Goal: Task Accomplishment & Management: Use online tool/utility

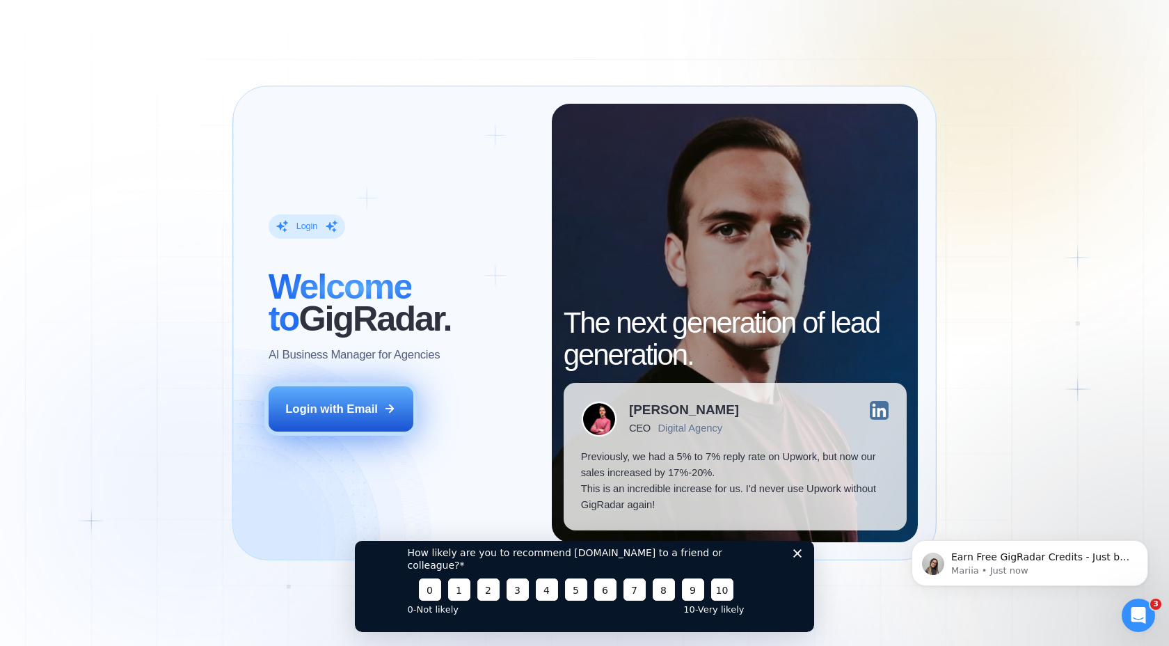
click at [336, 415] on div "Login with Email" at bounding box center [331, 409] width 93 height 16
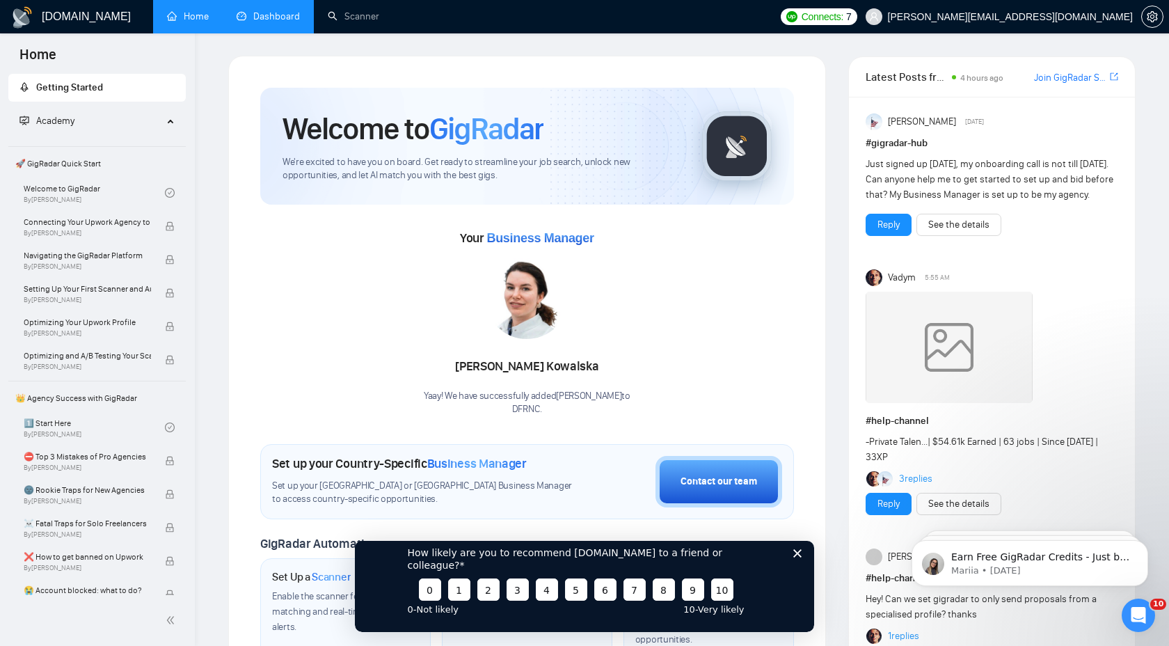
click at [266, 22] on link "Dashboard" at bounding box center [268, 16] width 63 height 12
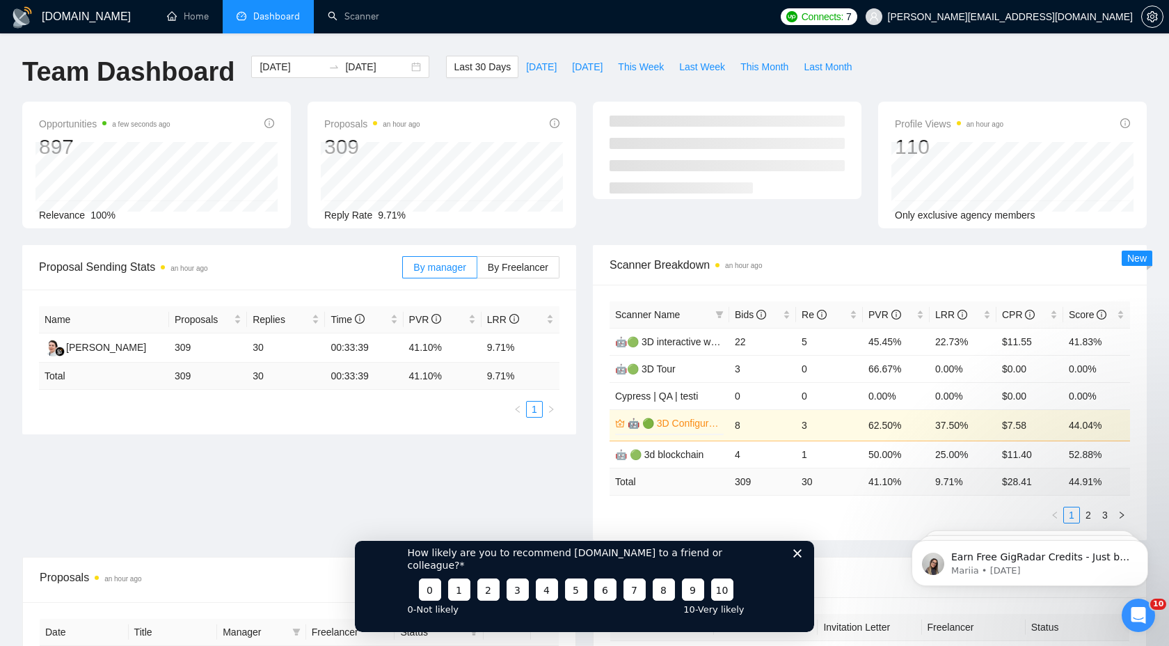
click at [799, 557] on icon "Close survey" at bounding box center [797, 552] width 8 height 8
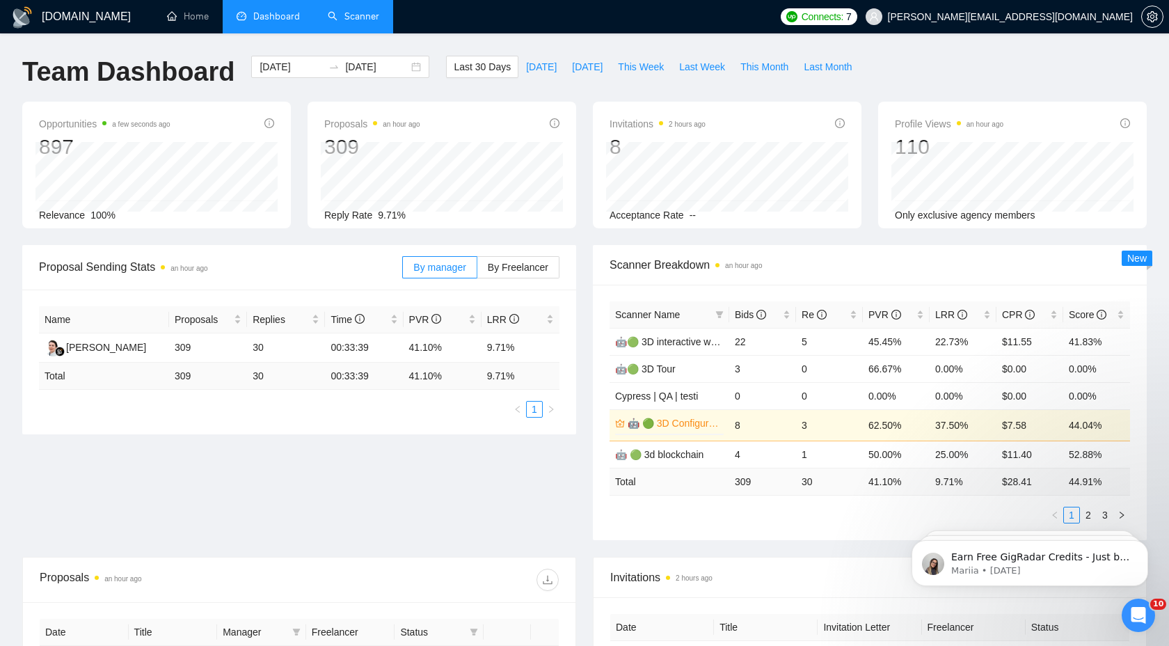
click at [349, 15] on link "Scanner" at bounding box center [353, 16] width 51 height 12
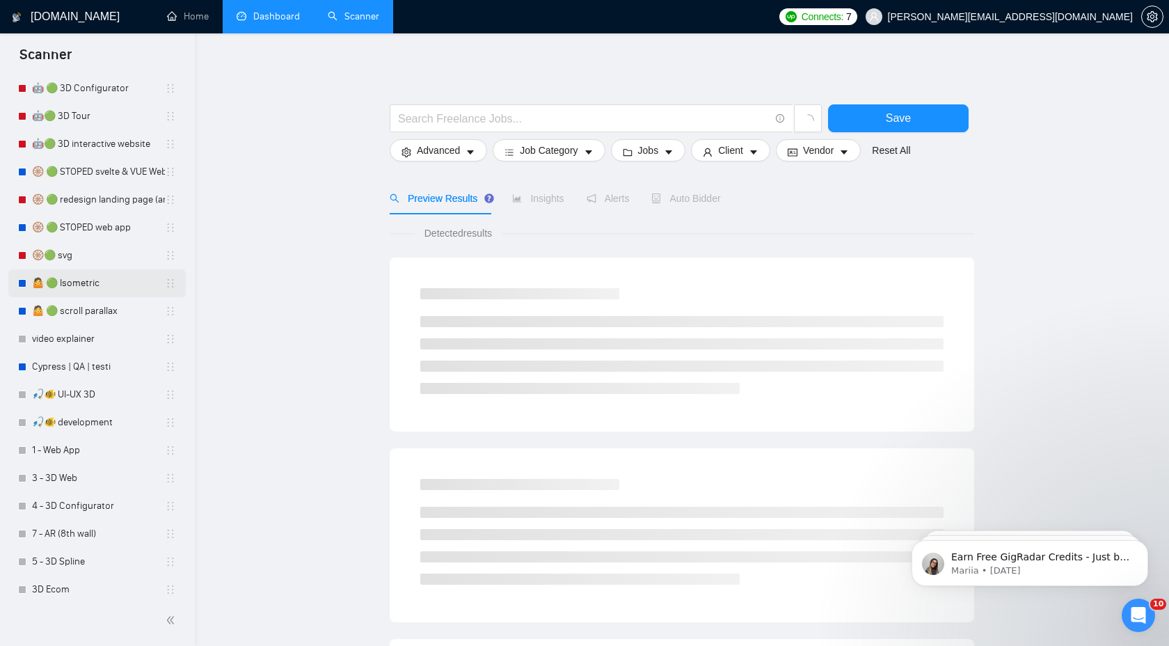
scroll to position [237, 0]
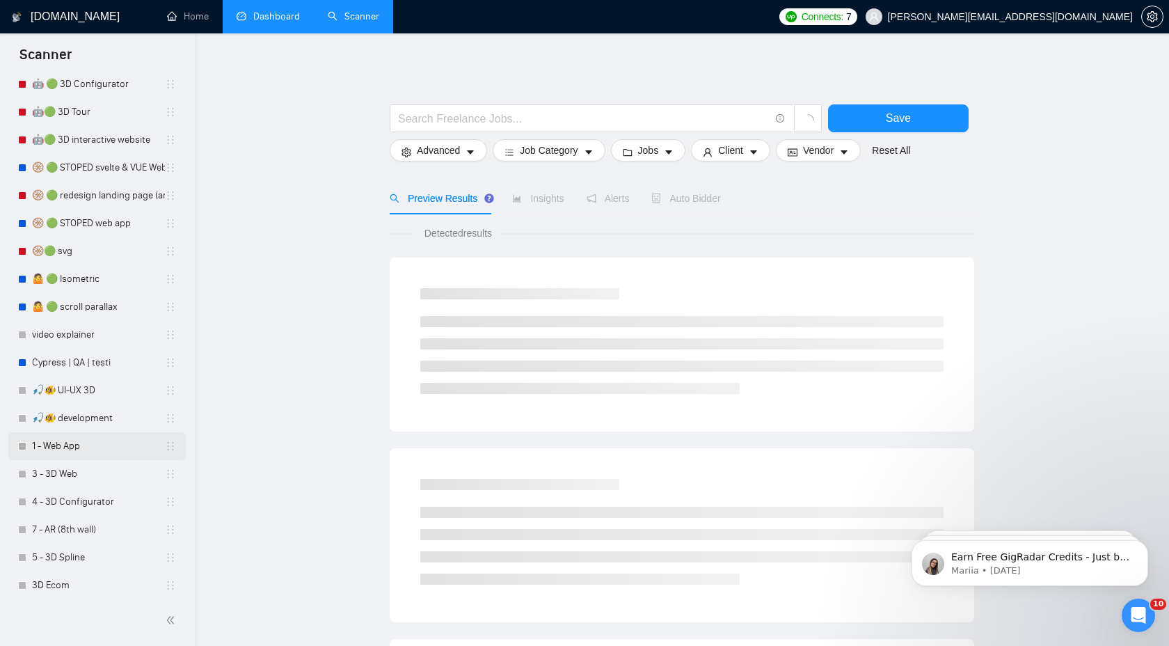
click at [77, 442] on link "1 - Web App" at bounding box center [98, 446] width 133 height 28
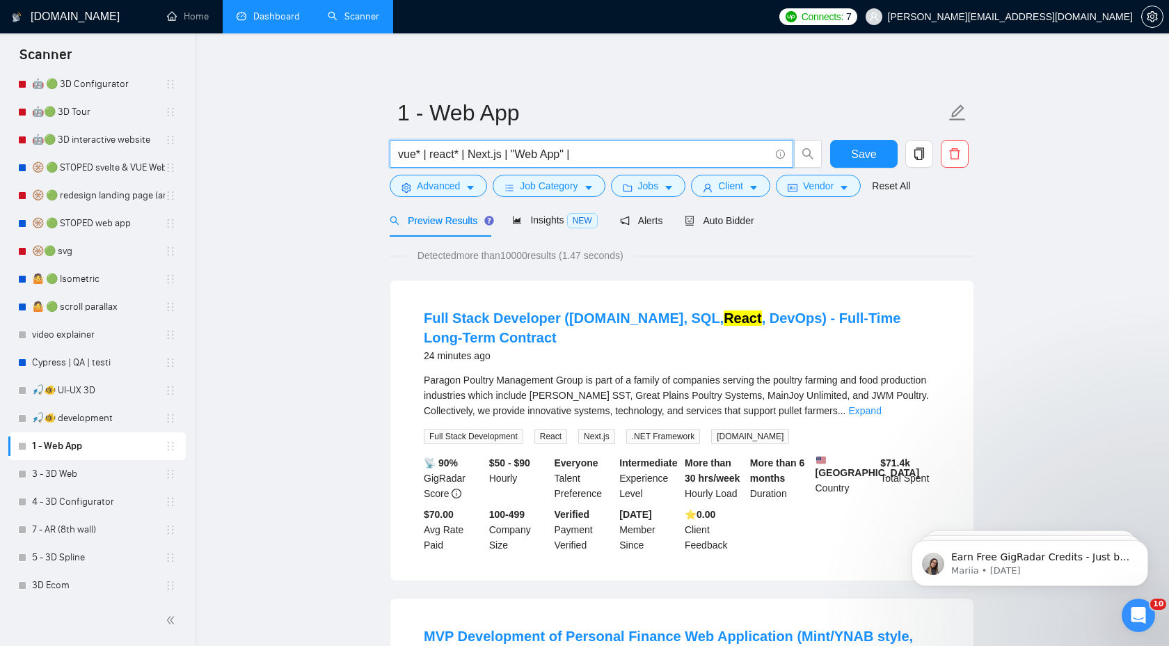
click at [511, 156] on input "vue* | react* | Next.js | "Web App" |" at bounding box center [584, 153] width 372 height 17
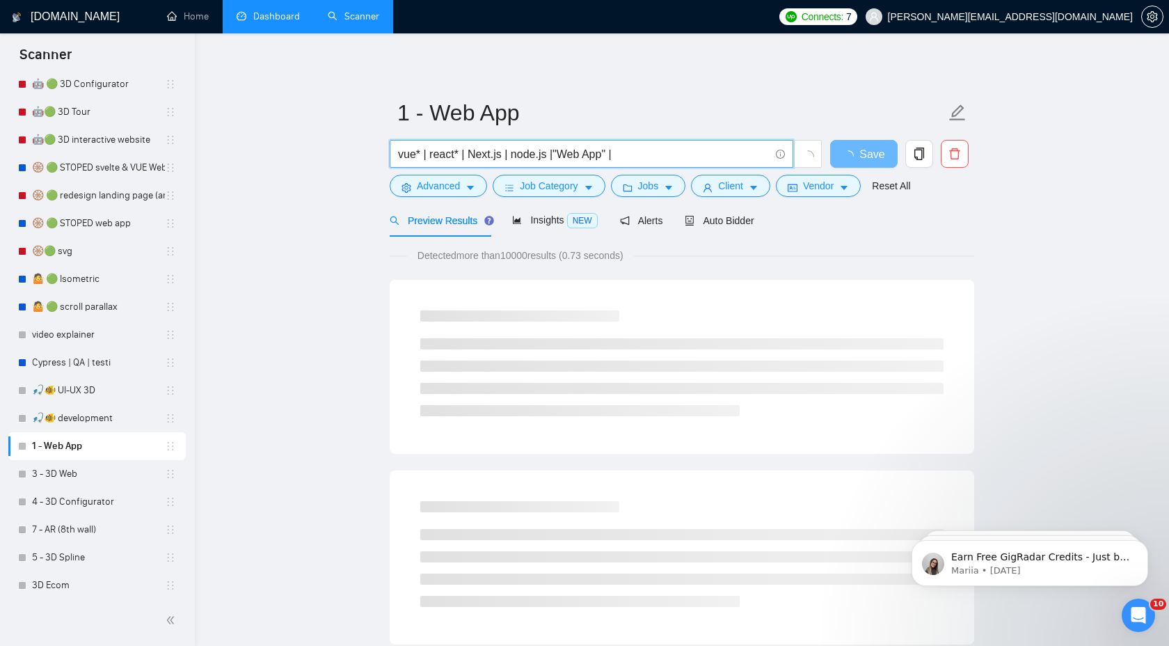
click at [557, 155] on input "vue* | react* | Next.js | node.js |"Web App" |" at bounding box center [584, 153] width 372 height 17
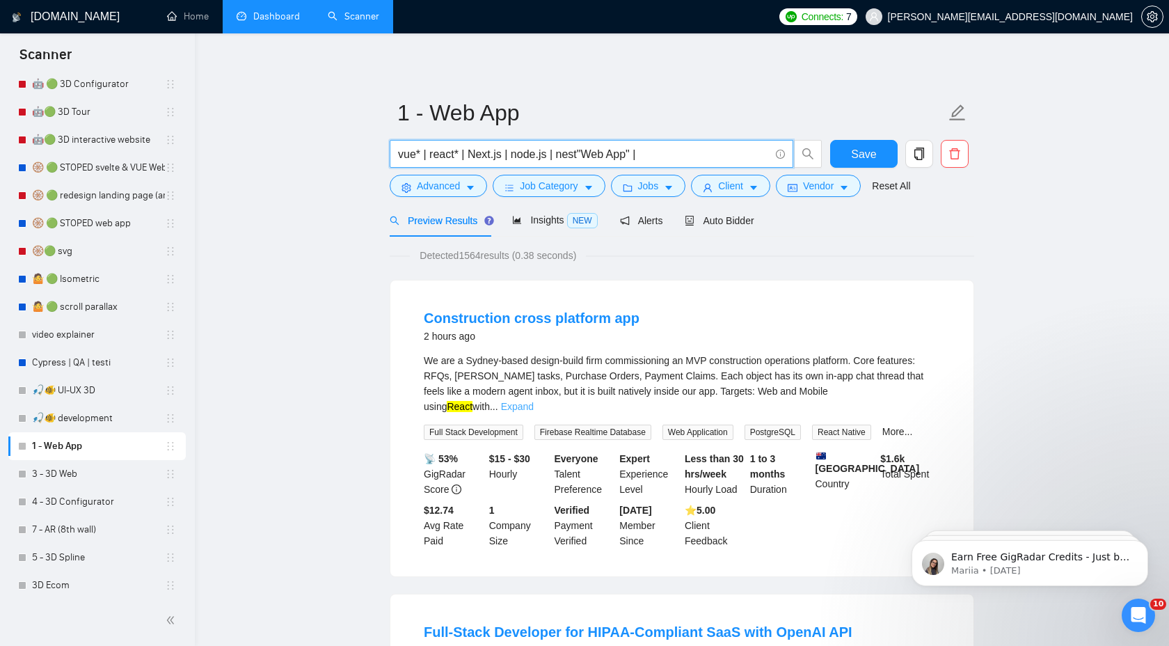
click at [534, 401] on link "Expand" at bounding box center [517, 406] width 33 height 11
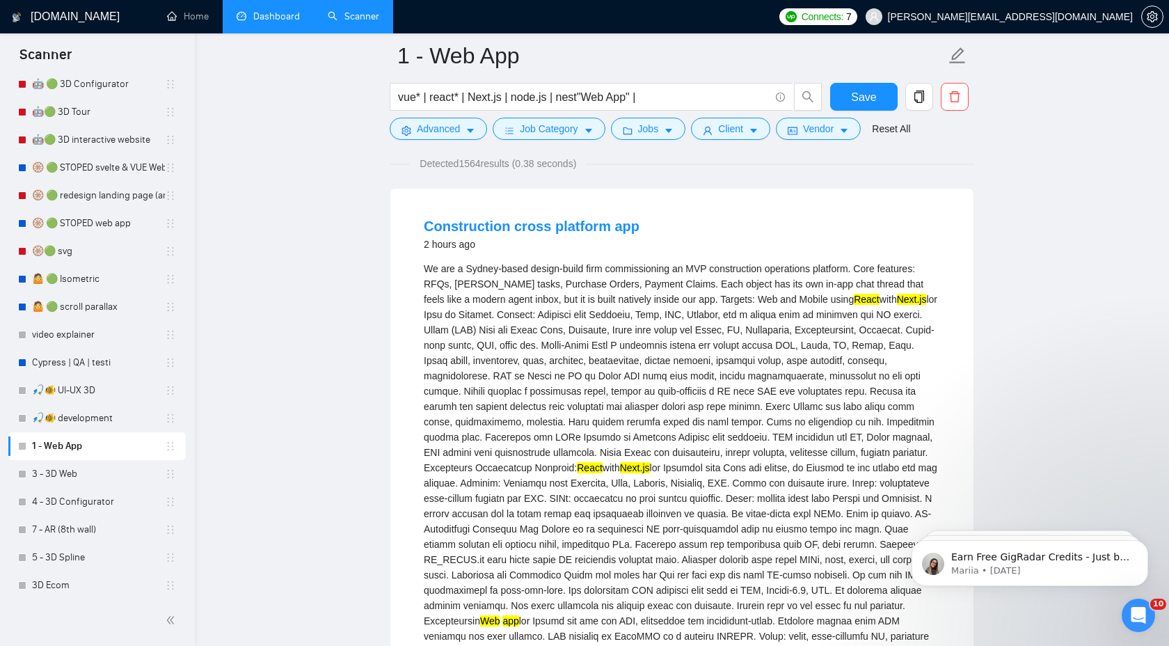
scroll to position [98, 0]
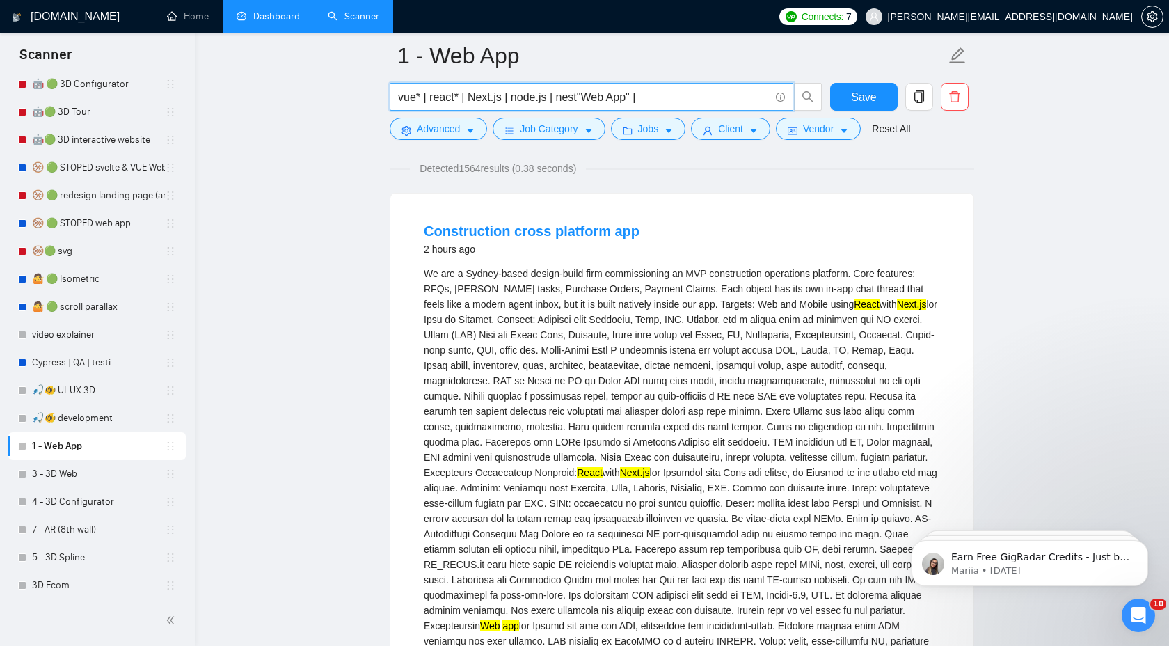
click at [580, 97] on input "vue* | react* | Next.js | node.js | nest"Web App" |" at bounding box center [584, 96] width 372 height 17
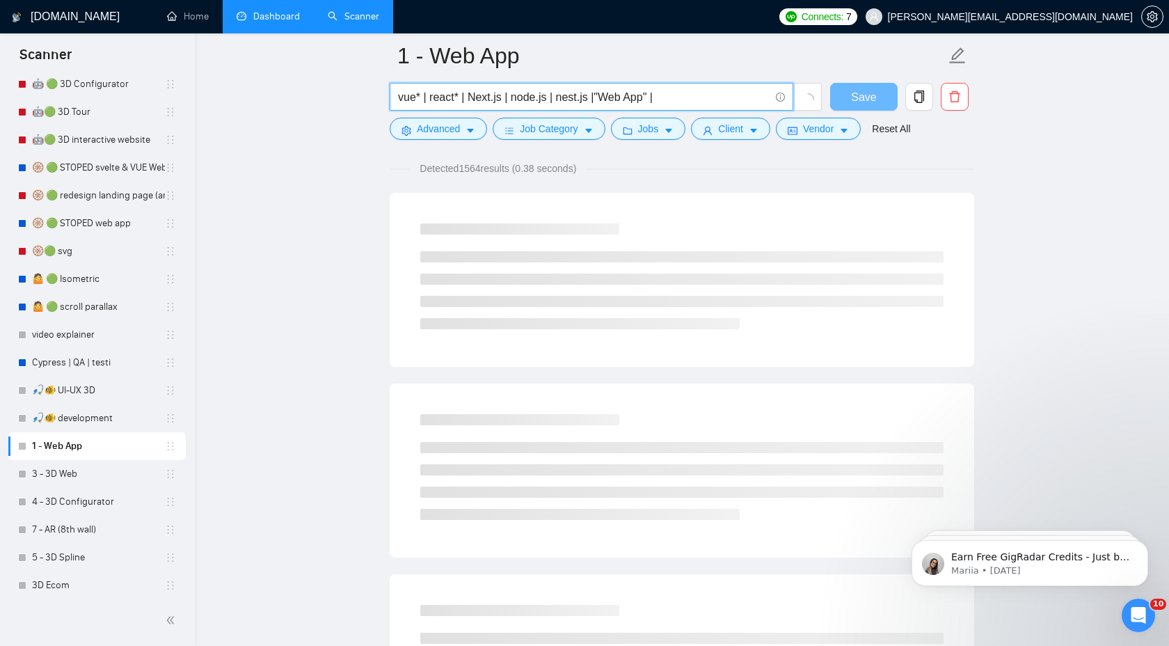
click at [565, 97] on input "vue* | react* | Next.js | node.js | nest.js |"Web App" |" at bounding box center [584, 96] width 372 height 17
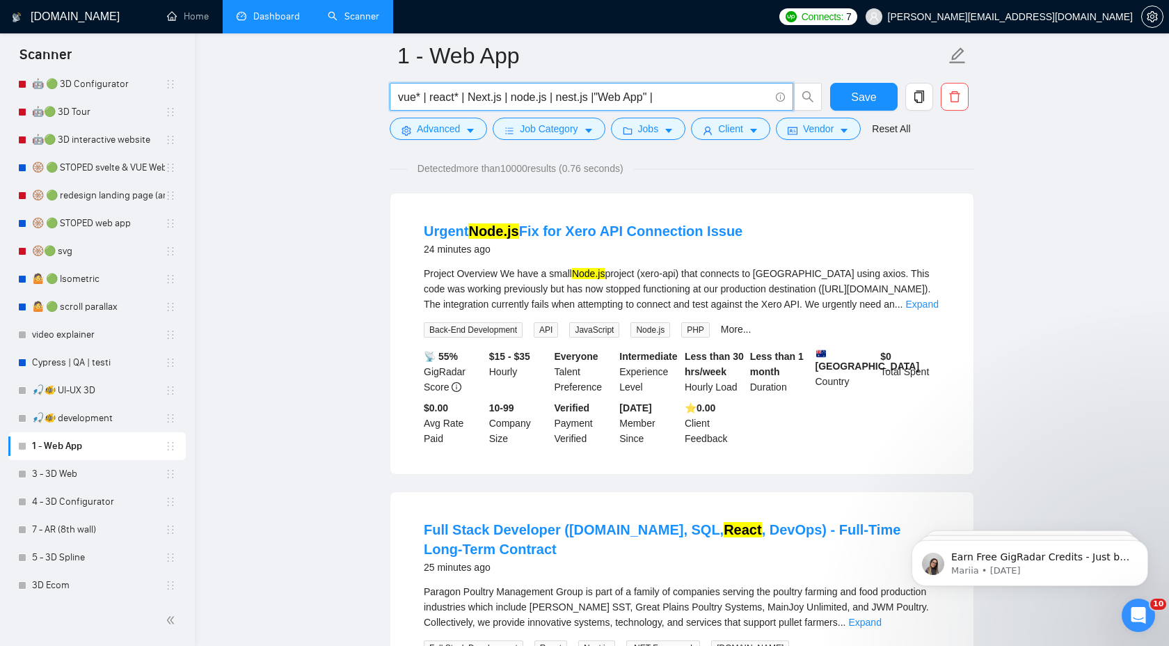
click at [596, 98] on input "vue* | react* | Next.js | node.js | nest.js |"Web App" |" at bounding box center [584, 96] width 372 height 17
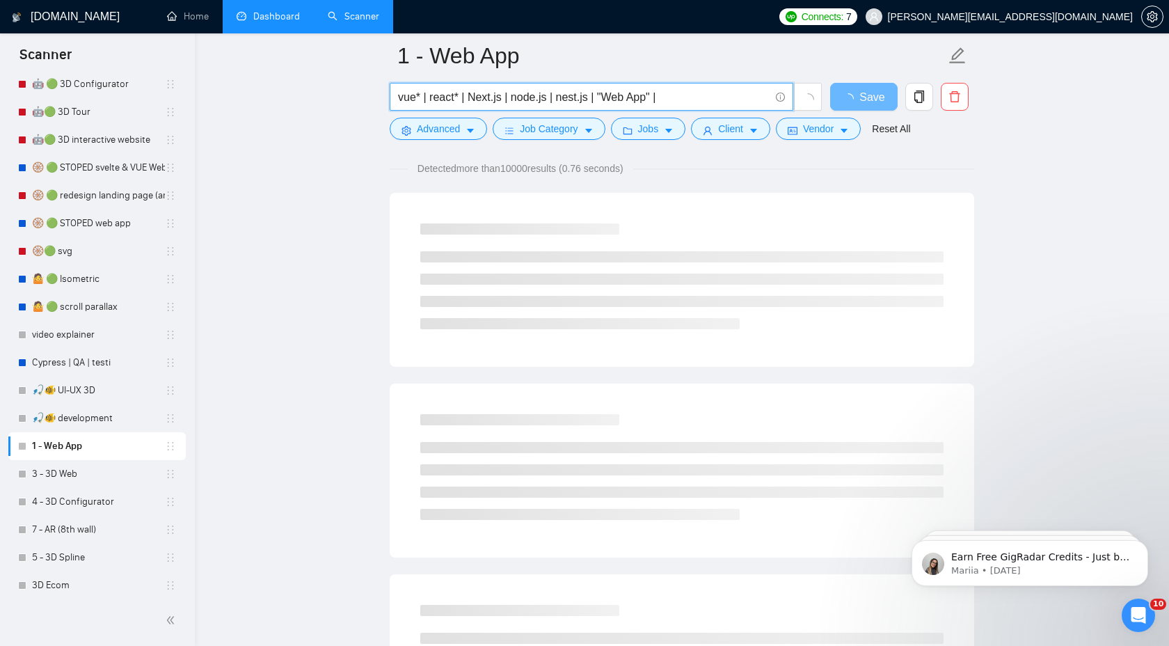
drag, startPoint x: 605, startPoint y: 98, endPoint x: 648, endPoint y: 99, distance: 43.8
click at [648, 99] on input "vue* | react* | Next.js | node.js | nest.js | "Web App" |" at bounding box center [584, 96] width 372 height 17
type input "vue* | react* | Next.js | node.js | nest.js | "Web App" |"
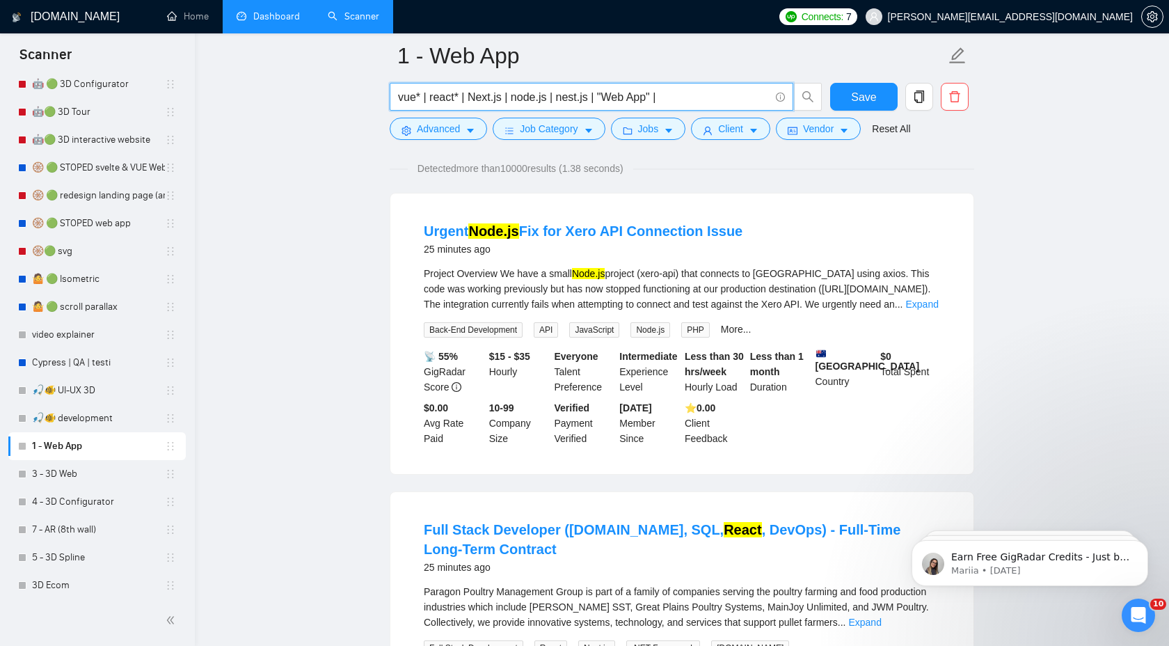
drag, startPoint x: 598, startPoint y: 98, endPoint x: 398, endPoint y: 99, distance: 200.4
click at [398, 99] on input "vue* | react* | Next.js | node.js | nest.js | "Web App" |" at bounding box center [584, 96] width 372 height 17
click at [109, 467] on link "3 - 3D Web" at bounding box center [98, 474] width 133 height 28
click at [853, 97] on span "Save" at bounding box center [863, 96] width 25 height 17
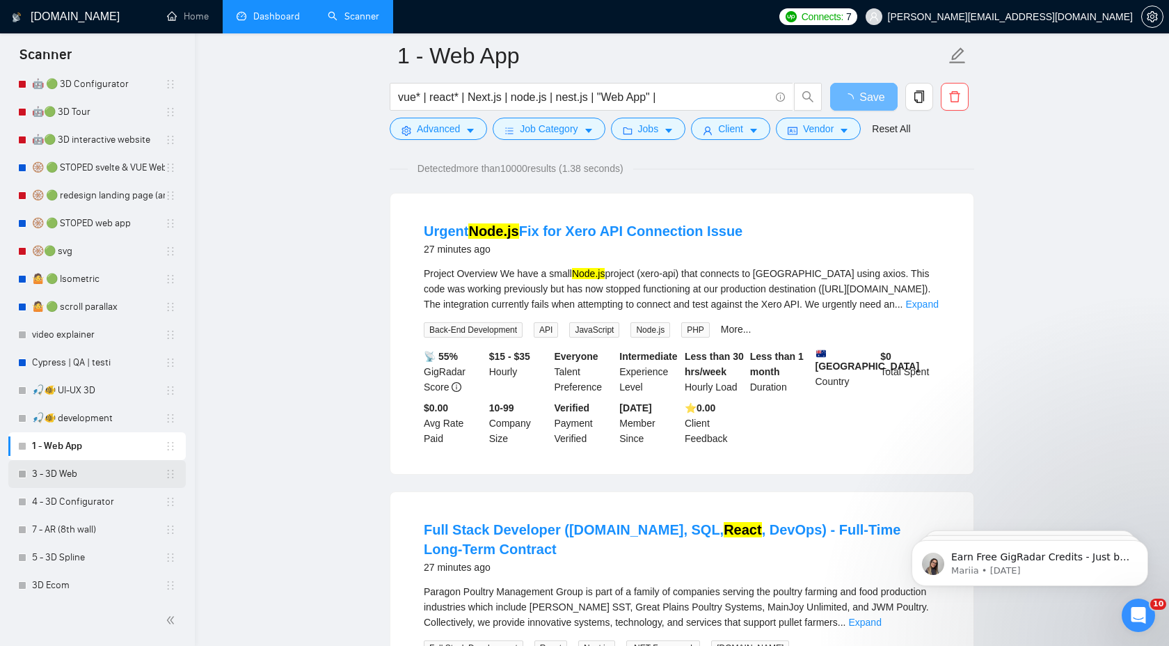
click at [99, 472] on link "3 - 3D Web" at bounding box center [98, 474] width 133 height 28
click at [62, 472] on link "3 - 3D Web" at bounding box center [98, 474] width 133 height 28
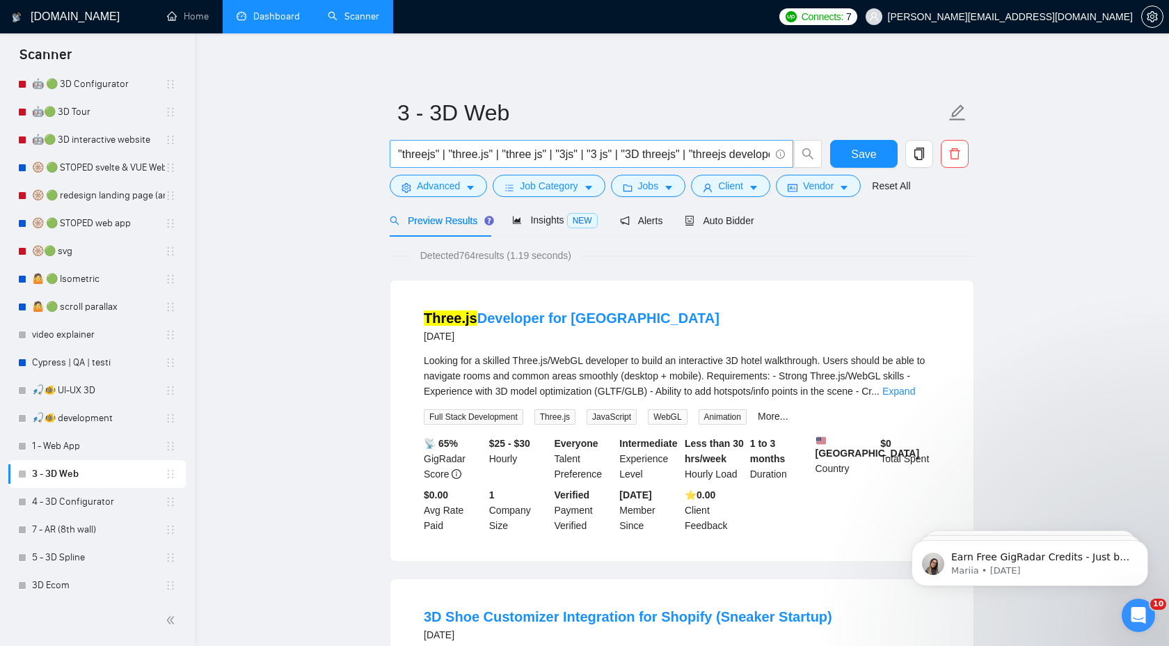
click at [550, 157] on input ""threejs" | "three.js" | "three js" | "3js" | "3 js" | "3D threejs" | "threejs …" at bounding box center [584, 153] width 372 height 17
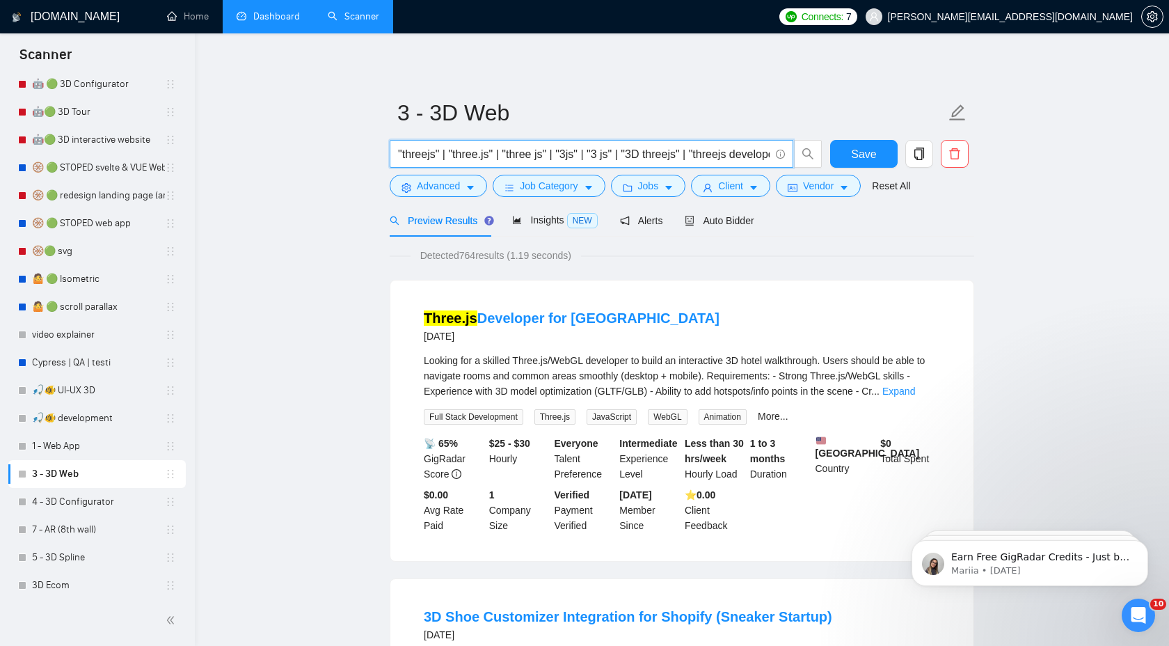
click at [550, 157] on input ""threejs" | "three.js" | "three js" | "3js" | "3 js" | "3D threejs" | "threejs …" at bounding box center [584, 153] width 372 height 17
click at [399, 154] on input ""threejs" | "three.js" | "three js" | "3js" | "3 js" | "3D threejs" | "threejs …" at bounding box center [584, 153] width 372 height 17
click at [429, 158] on input "Blendr * | "threejs" | "three.js" | "three js" | "3js" | "3 js" | "3D threejs" …" at bounding box center [584, 153] width 372 height 17
click at [427, 156] on input "Blendr * | "threejs" | "three.js" | "three js" | "3js" | "3 js" | "3D threejs" …" at bounding box center [584, 153] width 372 height 17
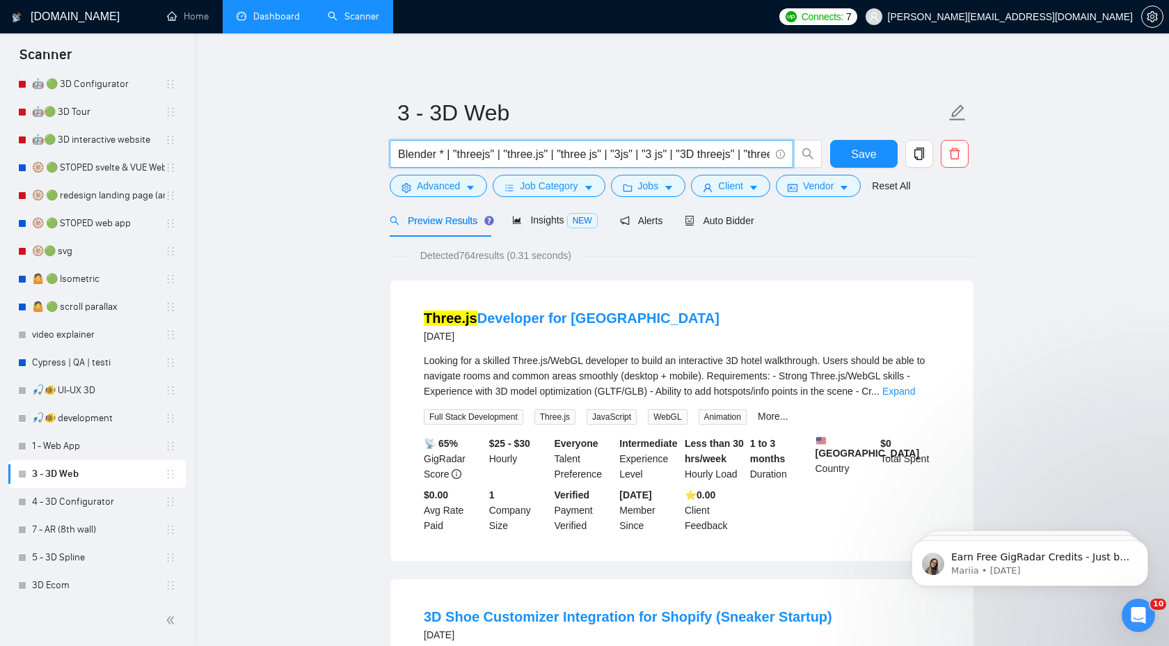
click at [429, 155] on input "Blender * | "threejs" | "three.js" | "three js" | "3js" | "3 js" | "3D threejs"…" at bounding box center [584, 153] width 372 height 17
click at [79, 505] on link "4 - 3D Configurator" at bounding box center [98, 502] width 133 height 28
click at [60, 511] on link "4 - 3D Configurator" at bounding box center [98, 502] width 133 height 28
click at [874, 159] on span "Save" at bounding box center [863, 153] width 25 height 17
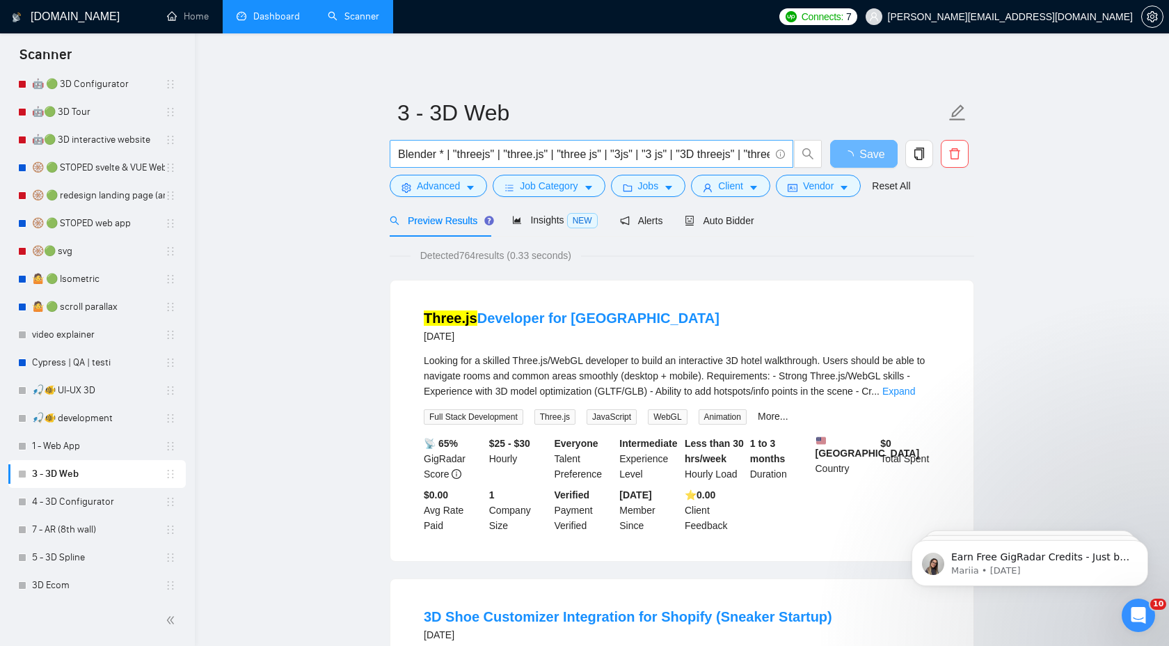
click at [442, 159] on input "Blender * | "threejs" | "three.js" | "three js" | "3js" | "3 js" | "3D threejs"…" at bounding box center [584, 153] width 372 height 17
drag, startPoint x: 445, startPoint y: 156, endPoint x: 364, endPoint y: 157, distance: 81.4
type input ""threejs" | "three.js" | "three js" | "3js" | "3 js" | "3D threejs" | "threejs …"
click at [854, 166] on button "Save" at bounding box center [863, 154] width 67 height 28
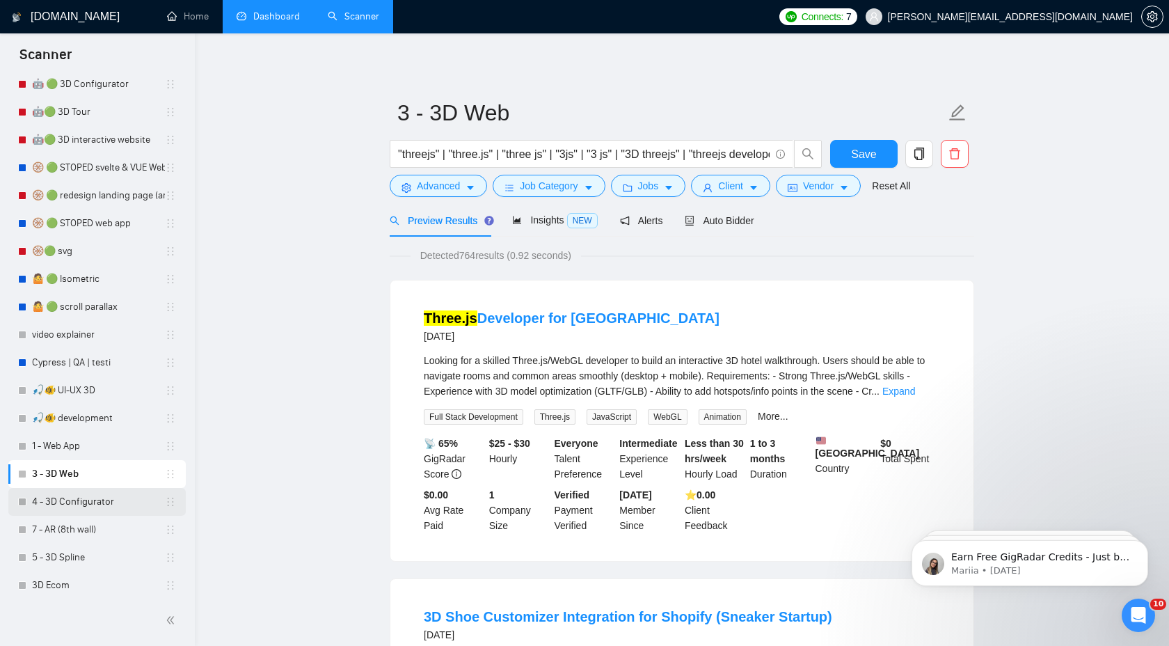
click at [119, 504] on link "4 - 3D Configurator" at bounding box center [98, 502] width 133 height 28
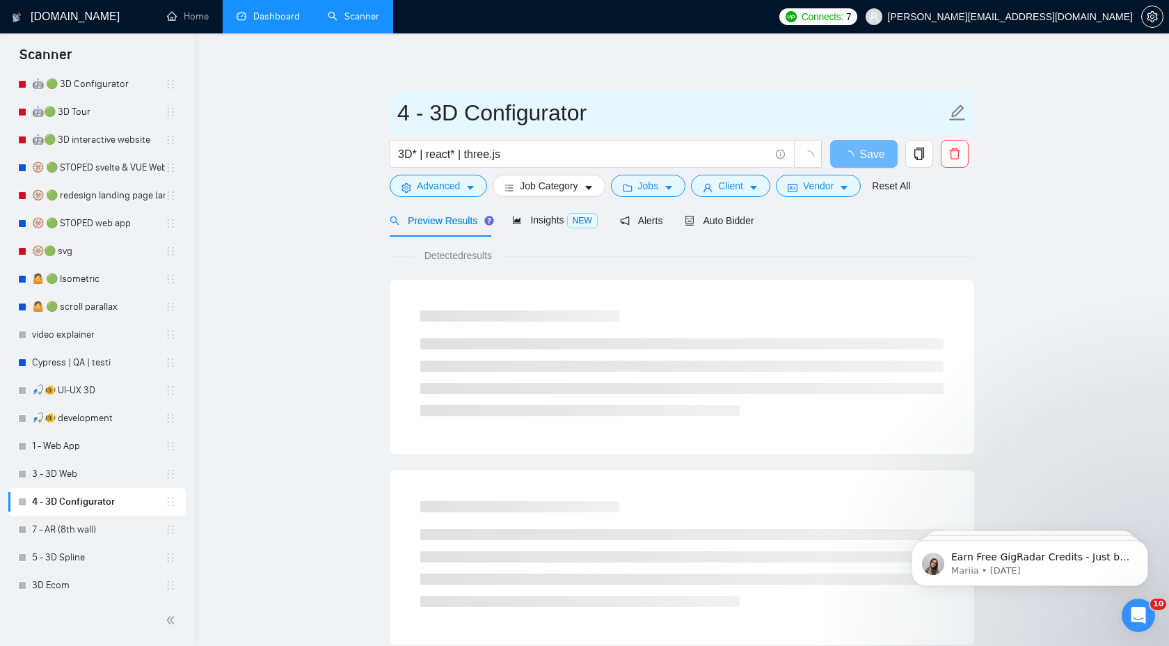
click at [502, 106] on input "4 - 3D Configurator" at bounding box center [671, 112] width 548 height 35
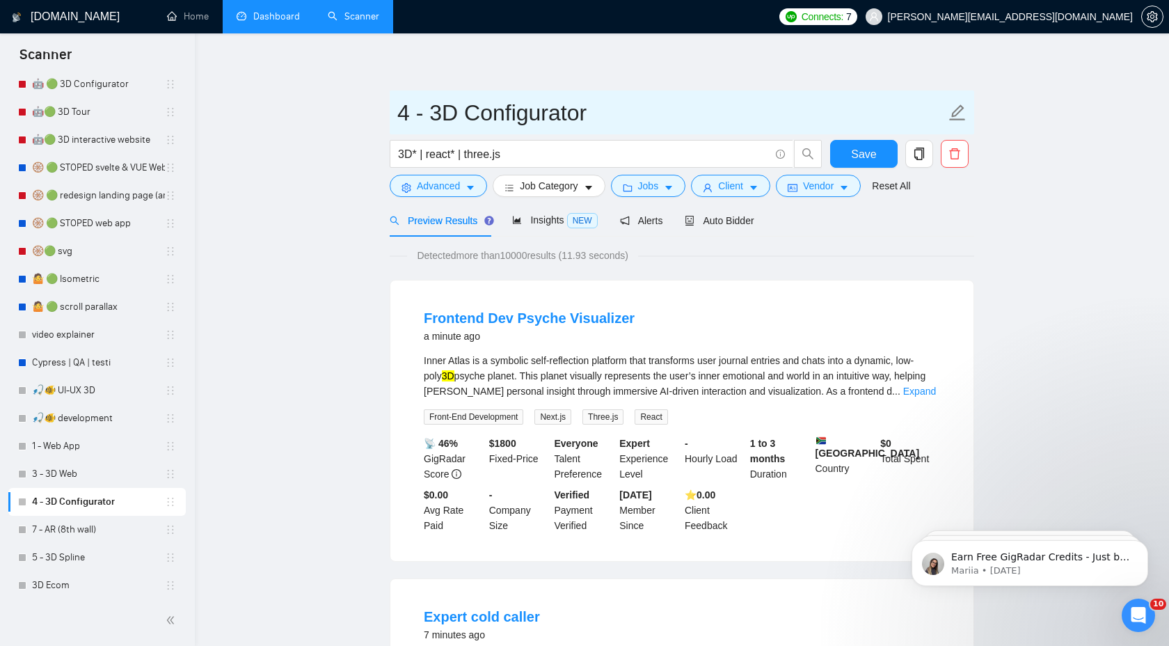
click at [494, 106] on input "4 - 3D Configurator" at bounding box center [671, 112] width 548 height 35
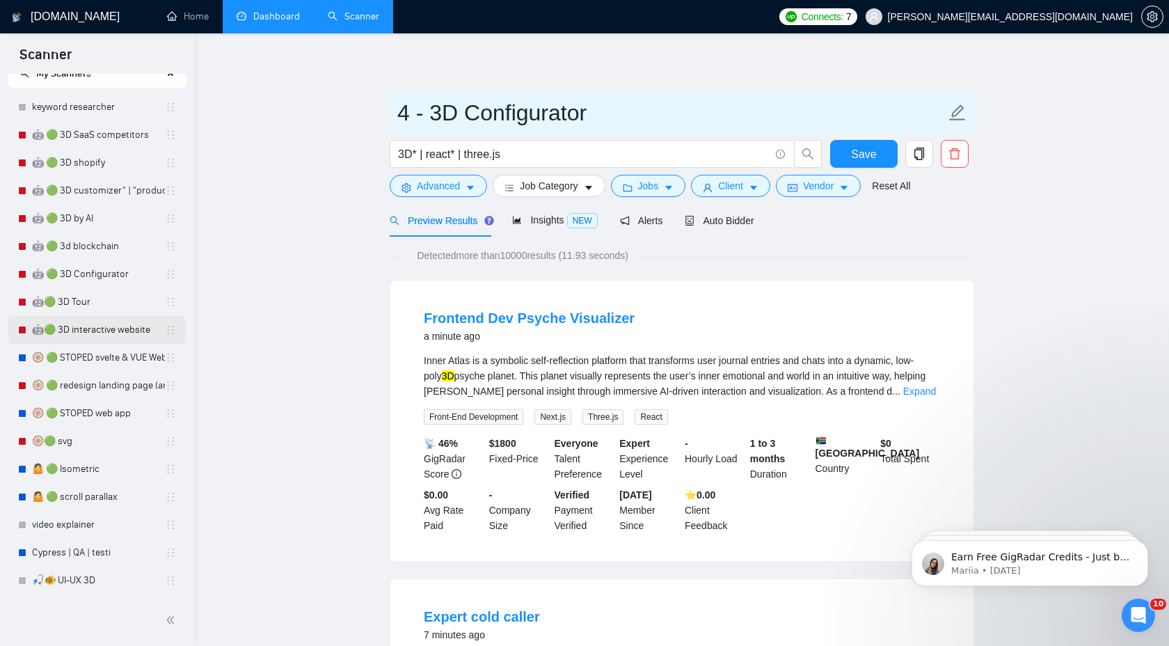
scroll to position [40, 0]
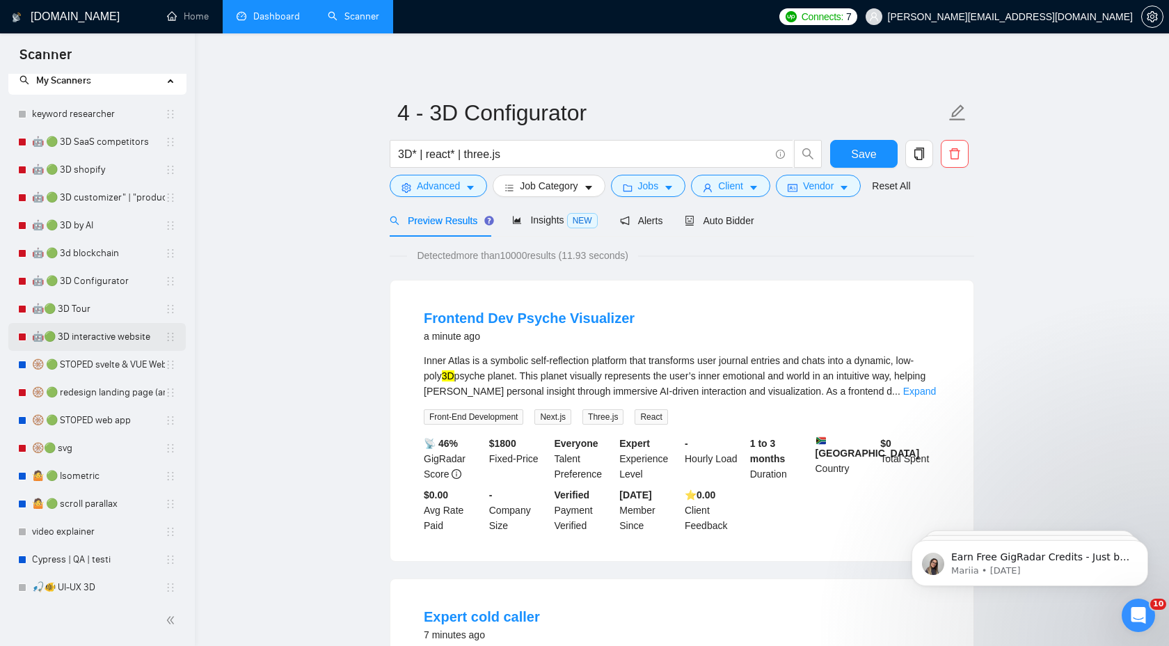
click at [103, 346] on link "🤖🟢 3D interactive website" at bounding box center [98, 337] width 133 height 28
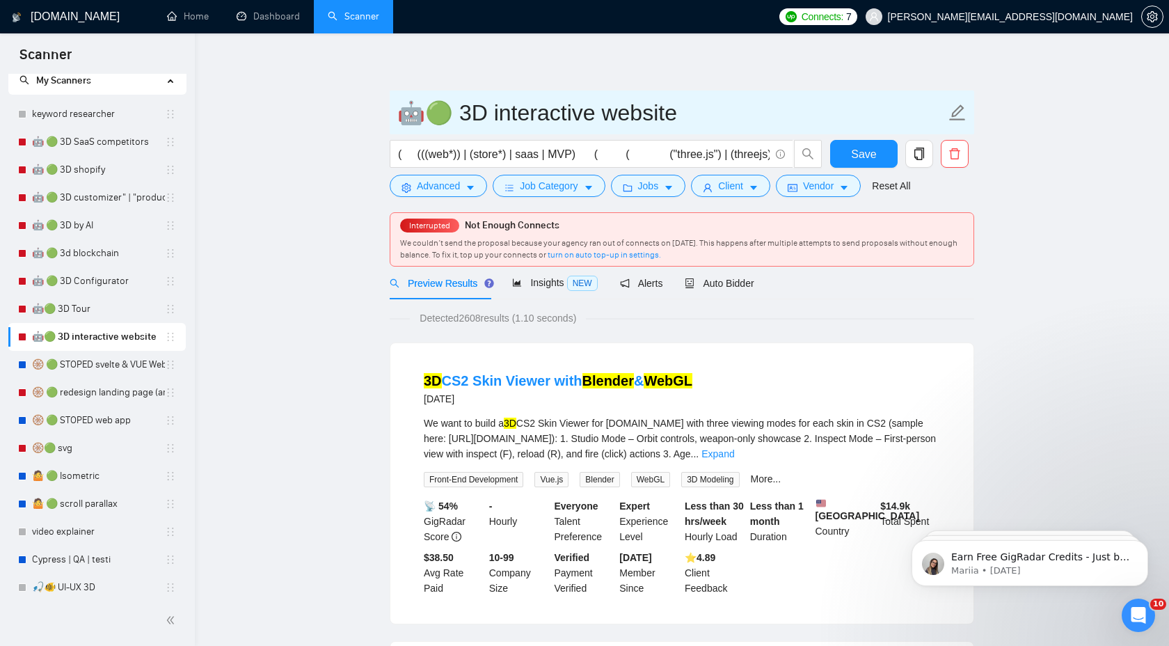
click at [556, 106] on input "🤖🟢 3D interactive website" at bounding box center [671, 112] width 548 height 35
click at [515, 109] on input "🤖🟢 3D interactive website" at bounding box center [671, 112] width 548 height 35
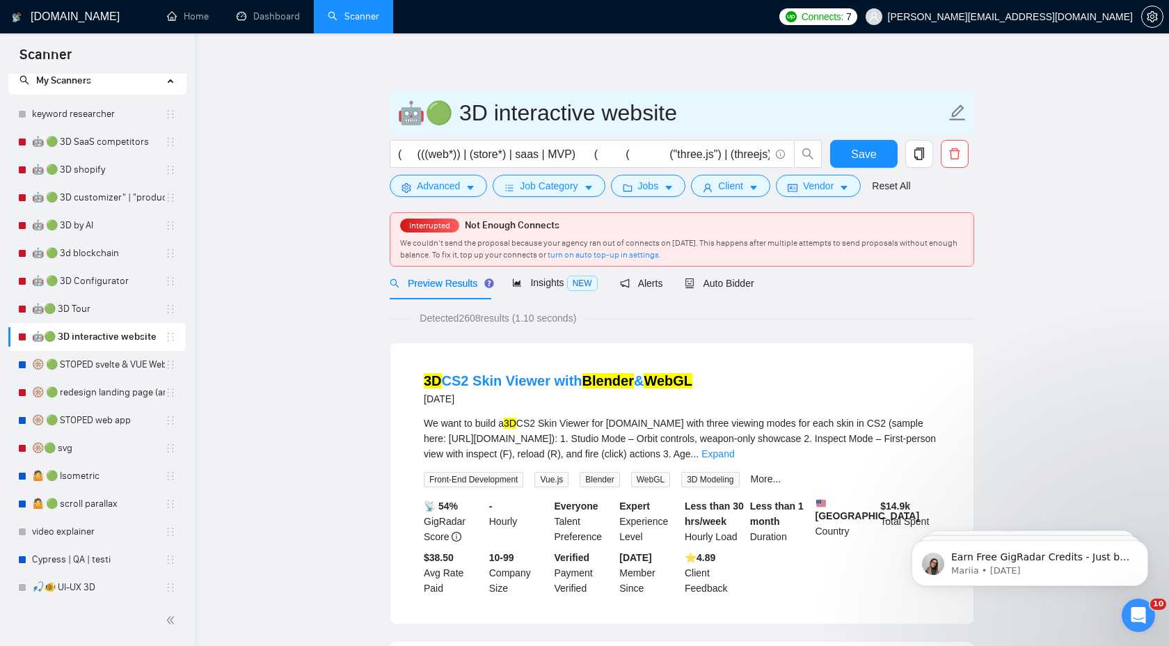
drag, startPoint x: 481, startPoint y: 116, endPoint x: 701, endPoint y: 115, distance: 219.9
click at [701, 116] on input "🤖🟢 3D interactive website" at bounding box center [671, 112] width 548 height 35
click at [453, 113] on input "🤖🟢 3D interactive website" at bounding box center [671, 112] width 548 height 35
drag, startPoint x: 453, startPoint y: 113, endPoint x: 711, endPoint y: 113, distance: 258.1
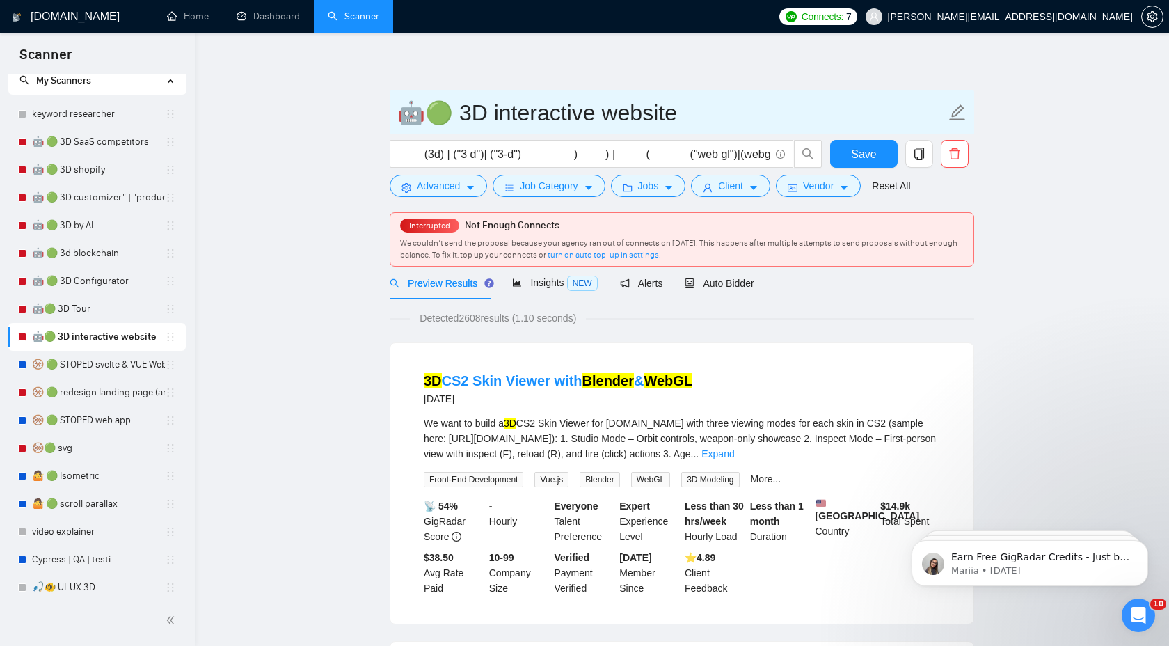
click at [711, 113] on input "🤖🟢 3D interactive website" at bounding box center [671, 112] width 548 height 35
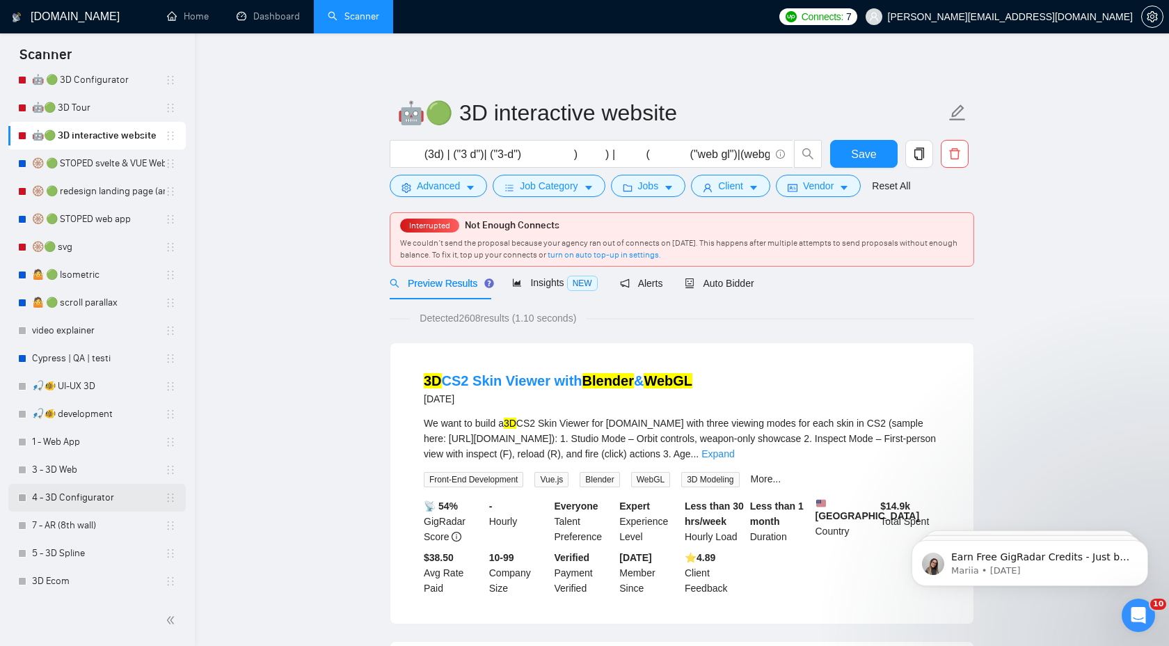
click at [93, 497] on link "4 - 3D Configurator" at bounding box center [98, 498] width 133 height 28
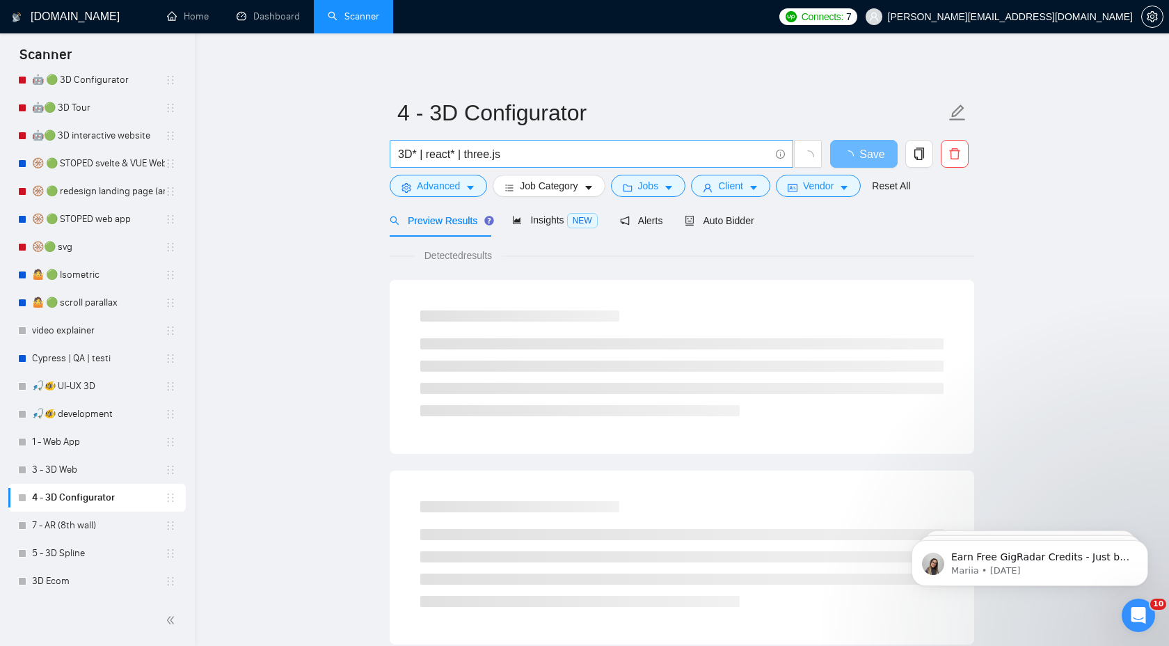
click at [540, 148] on input "3D* | react* | three.js" at bounding box center [584, 153] width 372 height 17
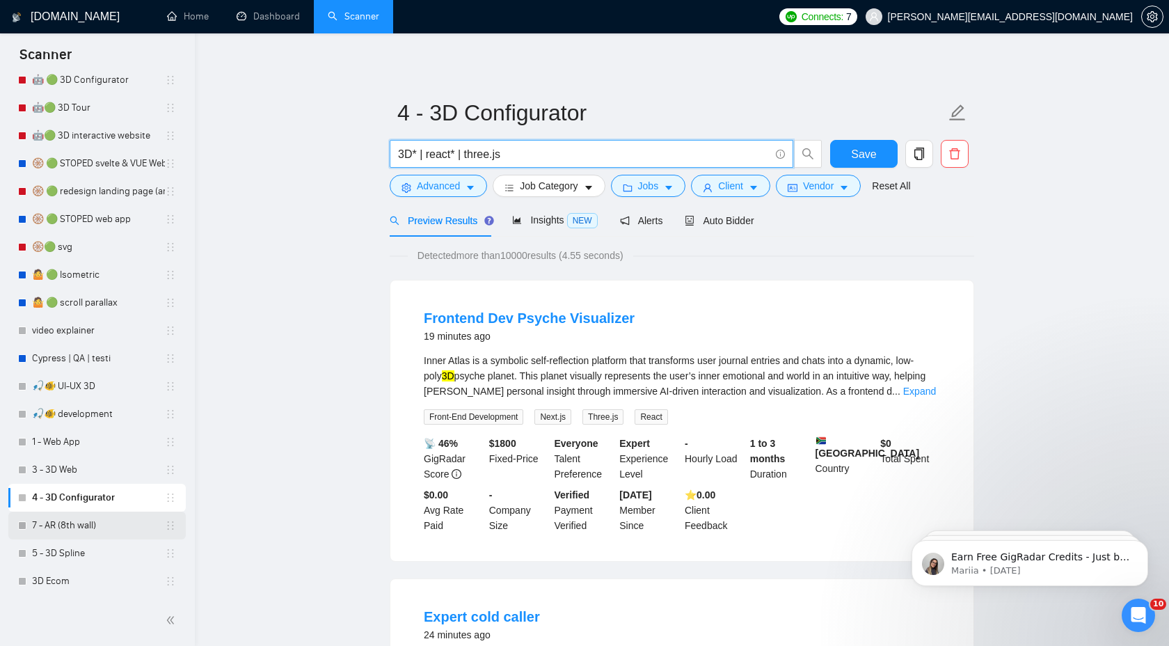
click at [99, 528] on link "7 - AR (8th wall)" at bounding box center [98, 525] width 133 height 28
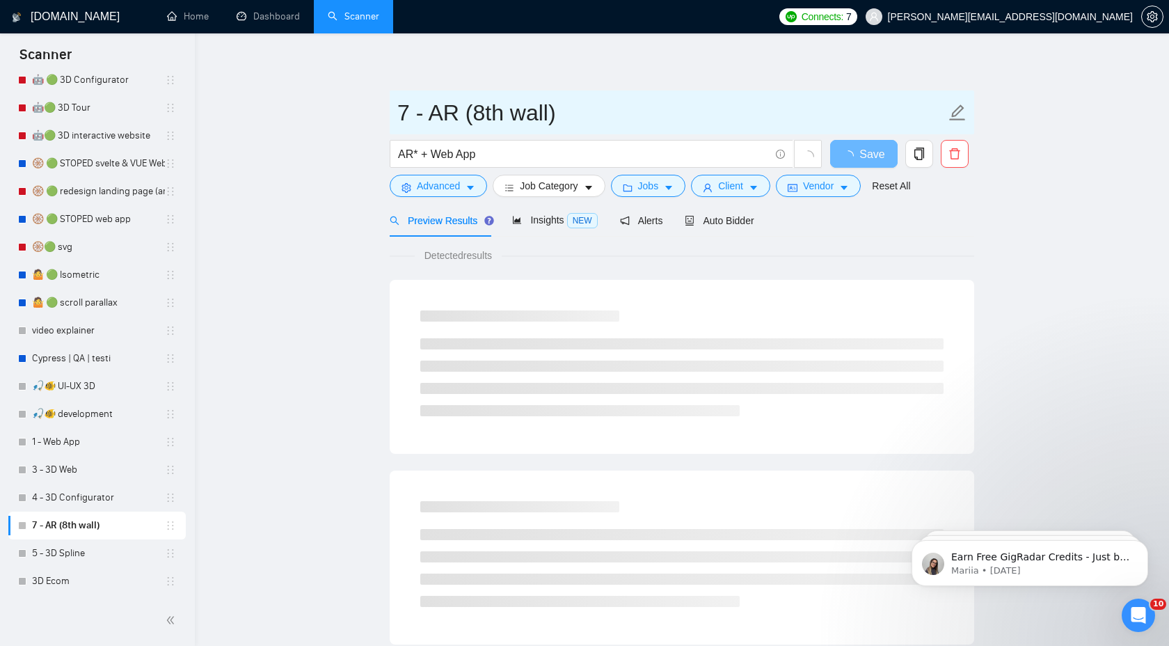
click at [488, 111] on input "7 - AR (8th wall)" at bounding box center [671, 112] width 548 height 35
drag, startPoint x: 472, startPoint y: 115, endPoint x: 548, endPoint y: 116, distance: 75.8
click at [548, 116] on input "7 - AR (8th wall)" at bounding box center [671, 112] width 548 height 35
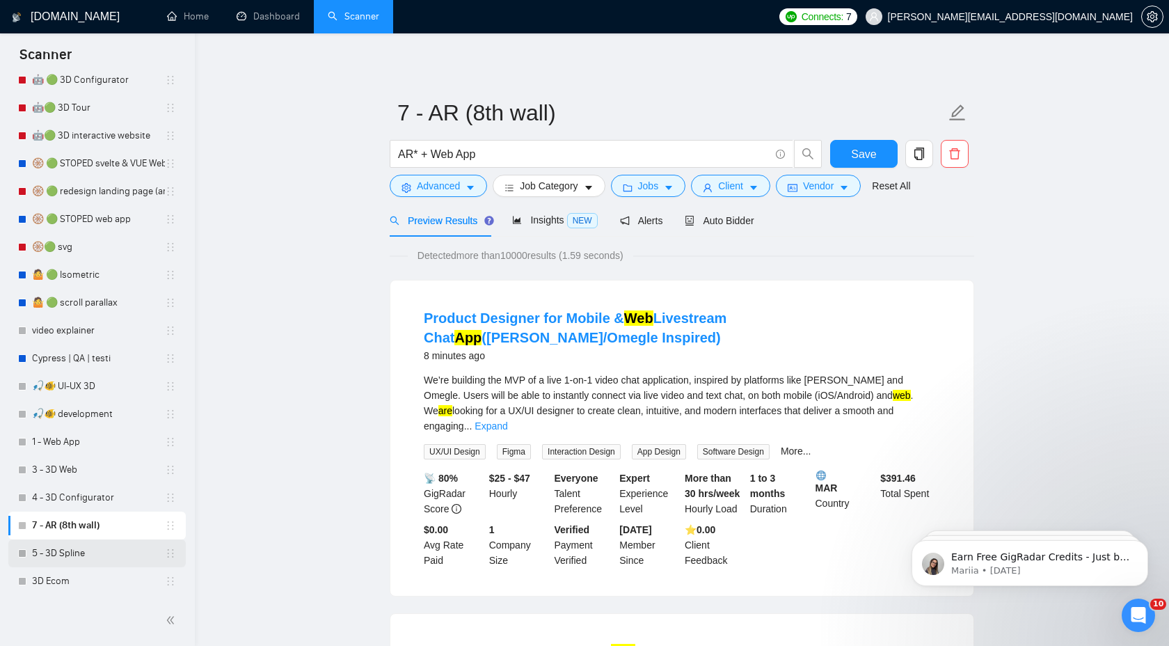
click at [81, 561] on link "5 - 3D Spline" at bounding box center [98, 553] width 133 height 28
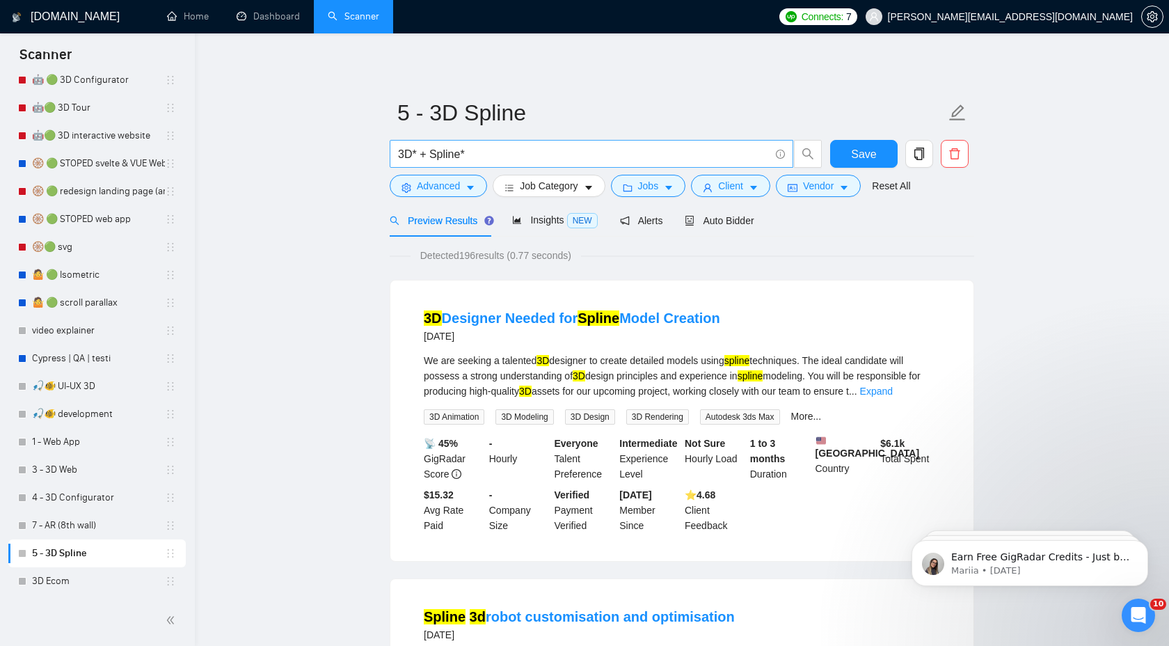
click at [450, 152] on input "3D* + Spline*" at bounding box center [584, 153] width 372 height 17
click at [448, 154] on input "3D* + Spline*" at bounding box center [584, 153] width 372 height 17
drag, startPoint x: 431, startPoint y: 156, endPoint x: 484, endPoint y: 155, distance: 52.9
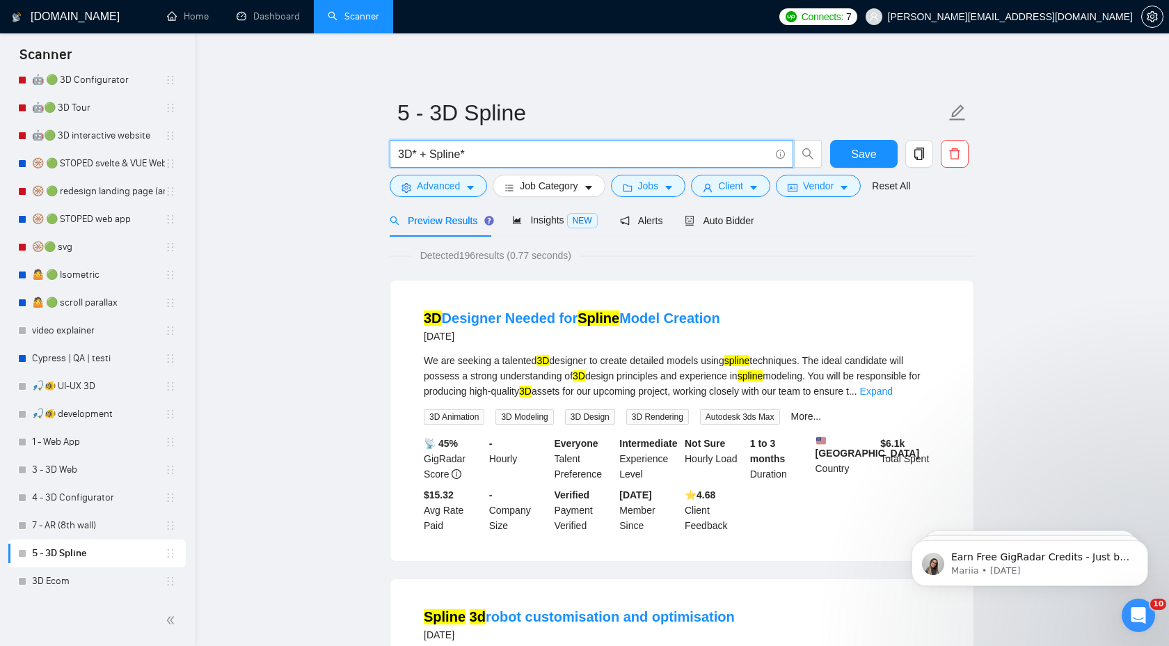
click at [484, 156] on input "3D* + Spline*" at bounding box center [584, 153] width 372 height 17
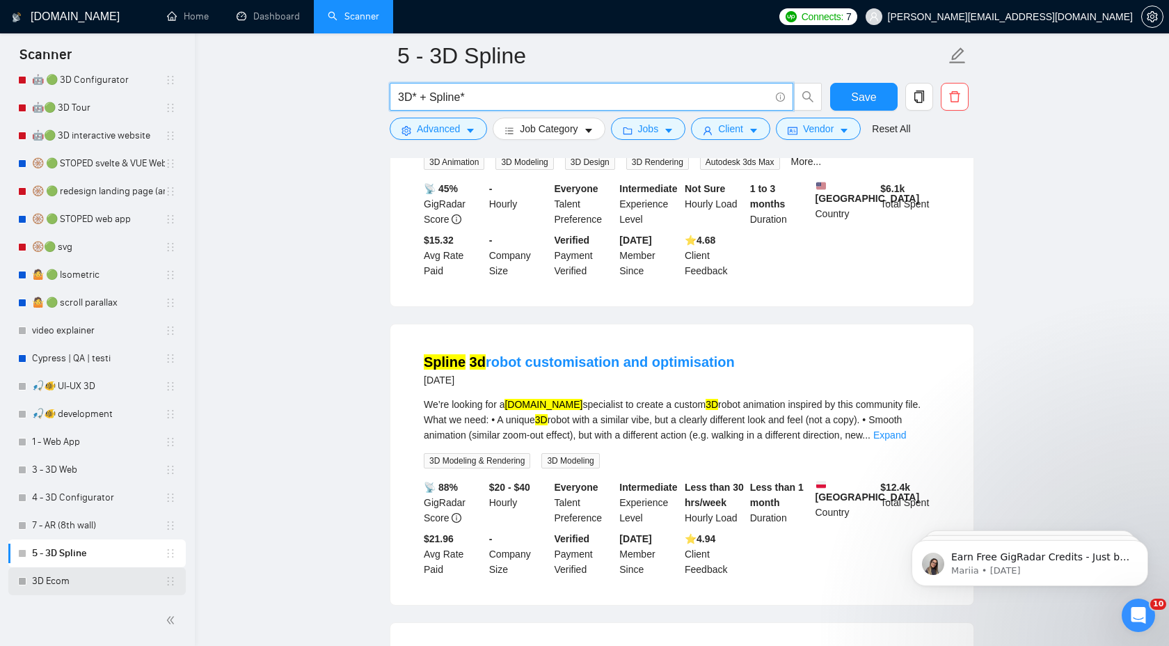
click at [74, 587] on link "3D Ecom" at bounding box center [98, 581] width 133 height 28
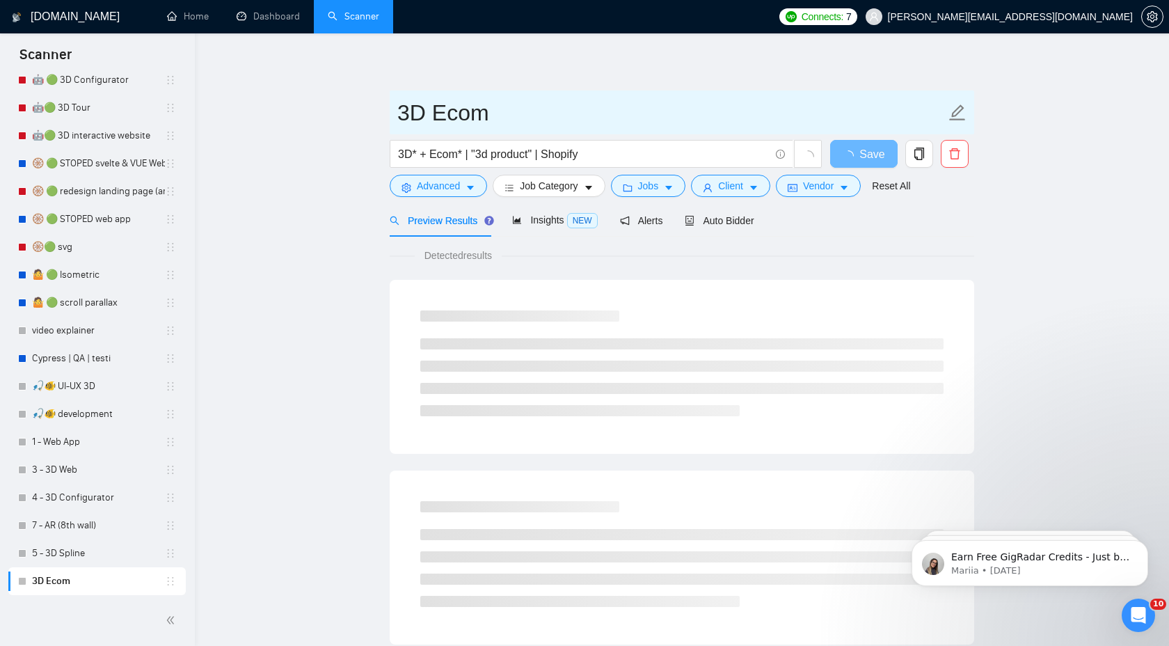
click at [476, 117] on input "3D Ecom" at bounding box center [671, 112] width 548 height 35
click at [478, 113] on input "3D Ecom" at bounding box center [671, 112] width 548 height 35
click at [465, 111] on input "3D Ecom" at bounding box center [671, 112] width 548 height 35
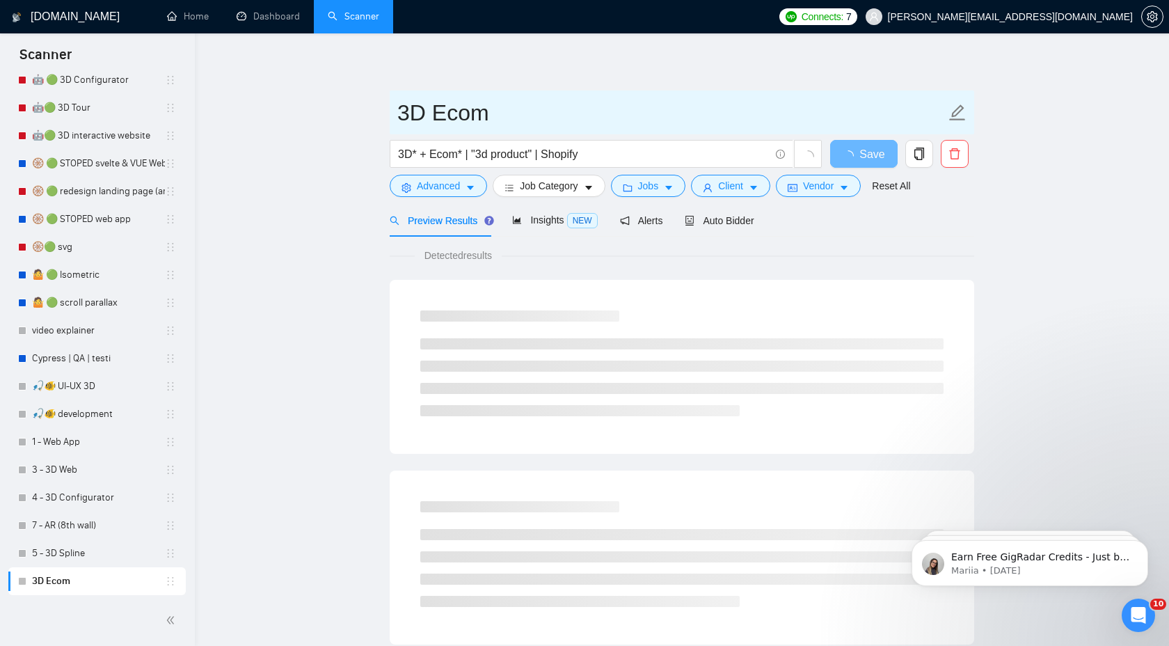
click at [465, 111] on input "3D Ecom" at bounding box center [671, 112] width 548 height 35
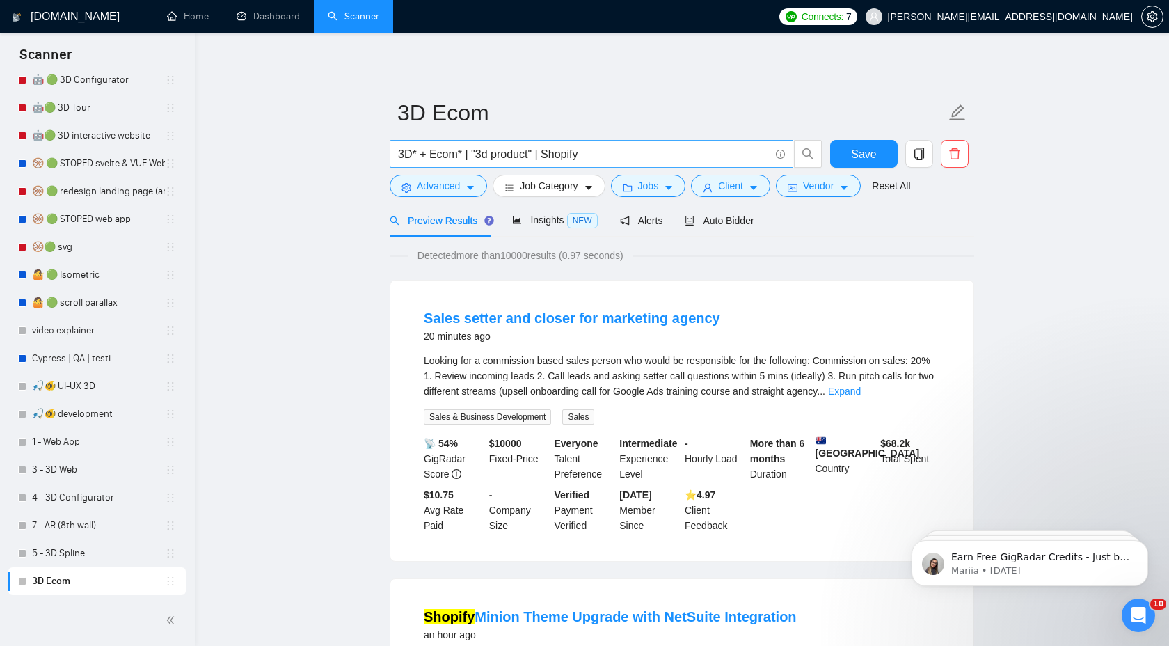
click at [559, 161] on input "3D* + Ecom* | "3d product" | Shopify" at bounding box center [584, 153] width 372 height 17
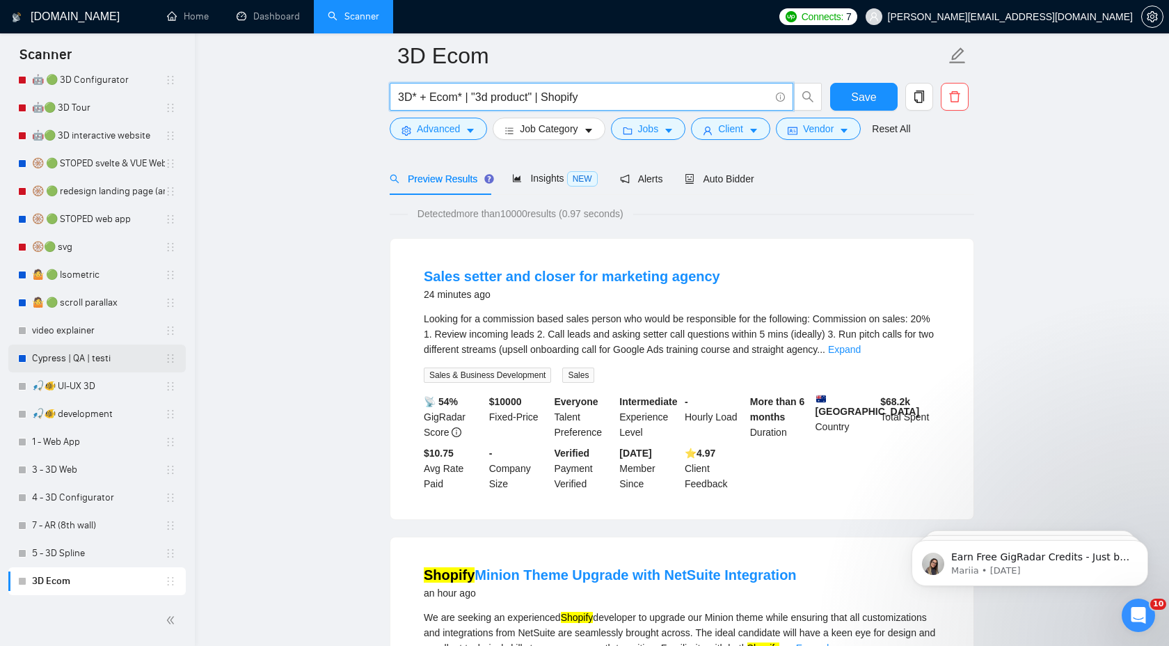
scroll to position [62, 0]
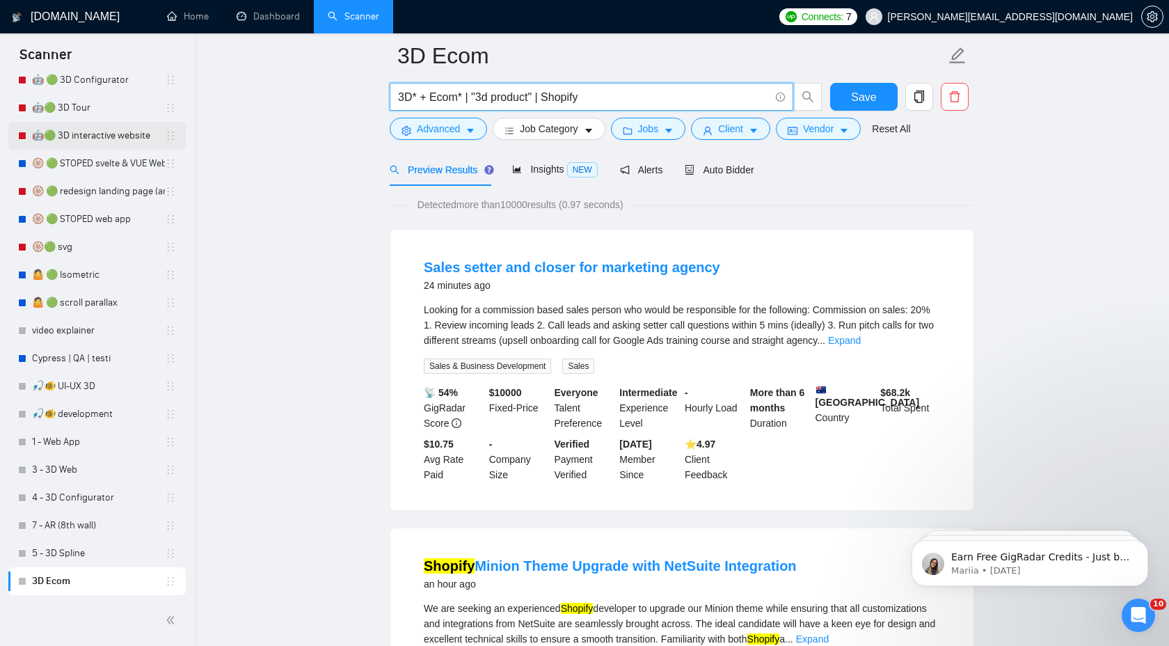
click at [105, 138] on link "🤖🟢 3D interactive website" at bounding box center [98, 136] width 133 height 28
